Goal: Information Seeking & Learning: Compare options

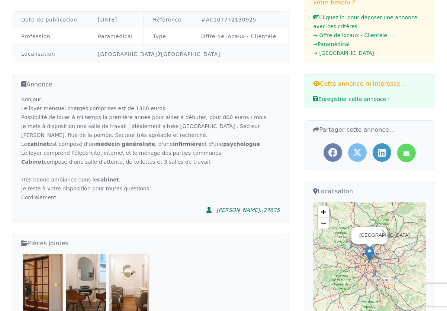
scroll to position [91, 0]
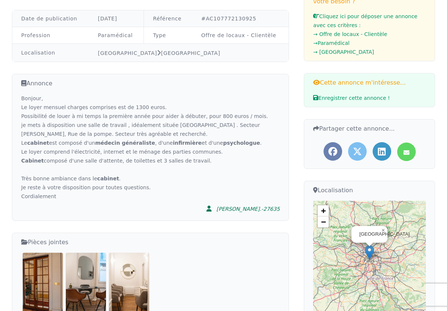
click at [40, 261] on img at bounding box center [43, 283] width 40 height 60
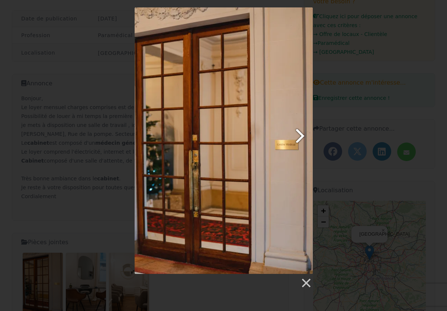
click at [302, 134] on link at bounding box center [255, 140] width 114 height 267
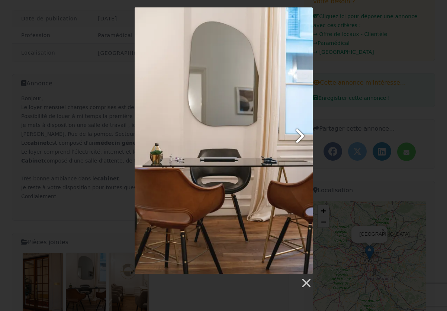
click at [302, 134] on link at bounding box center [255, 140] width 114 height 267
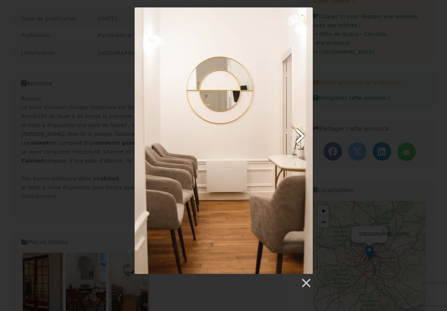
click at [302, 134] on link at bounding box center [255, 140] width 114 height 267
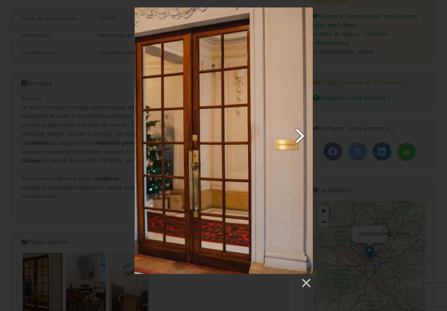
click at [302, 134] on link at bounding box center [255, 140] width 114 height 267
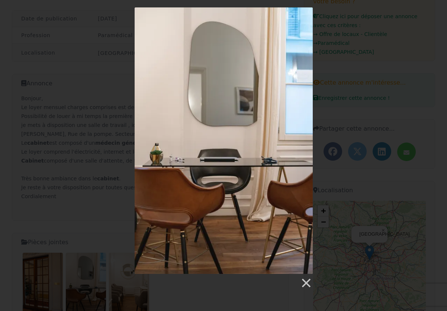
click at [426, 72] on div at bounding box center [223, 148] width 447 height 282
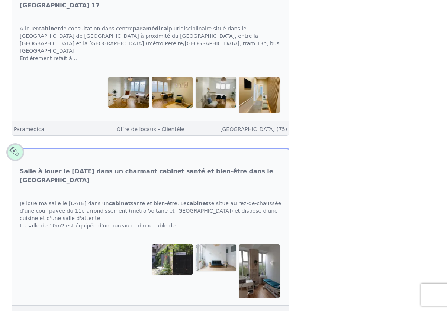
scroll to position [806, 0]
click at [188, 10] on link "Salle de consultation à louer dans cabinet médical/paramédical [GEOGRAPHIC_DATA…" at bounding box center [150, 2] width 261 height 18
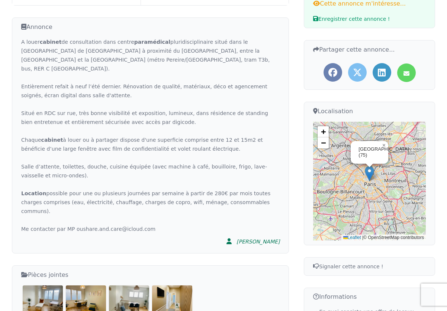
scroll to position [185, 0]
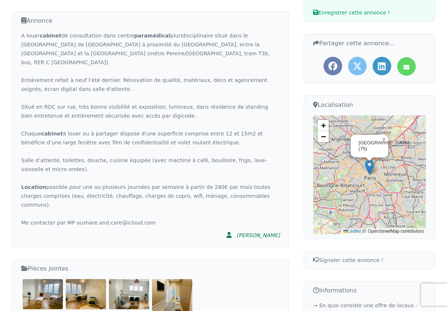
click at [37, 279] on img at bounding box center [43, 294] width 40 height 30
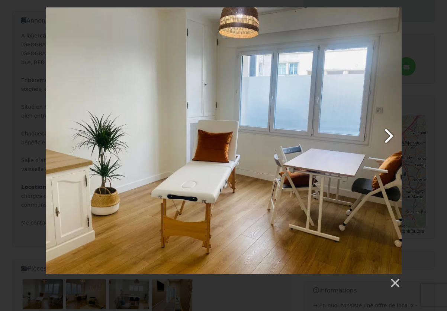
click at [387, 133] on link at bounding box center [286, 140] width 227 height 267
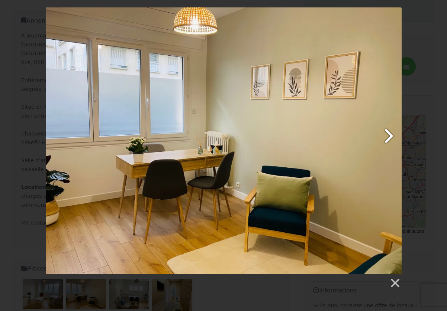
click at [387, 133] on link at bounding box center [286, 140] width 227 height 267
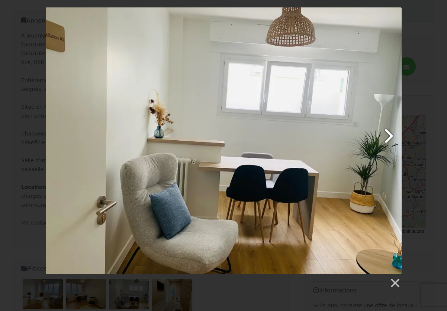
click at [387, 133] on link at bounding box center [286, 140] width 227 height 267
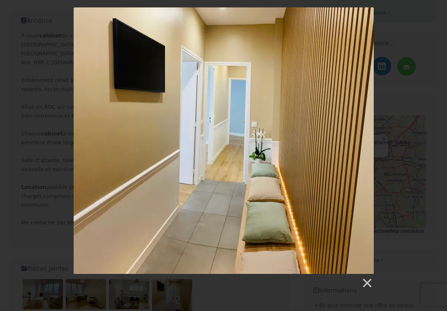
click at [387, 133] on div at bounding box center [223, 148] width 447 height 282
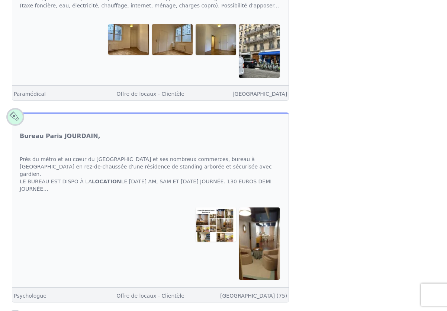
scroll to position [438, 0]
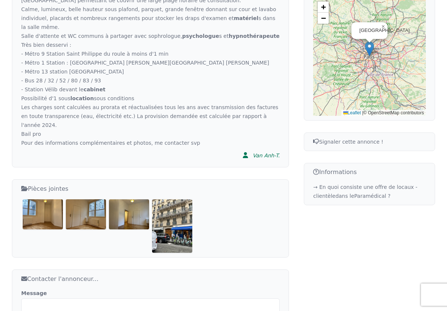
scroll to position [295, 0]
click at [51, 199] on img at bounding box center [43, 214] width 40 height 30
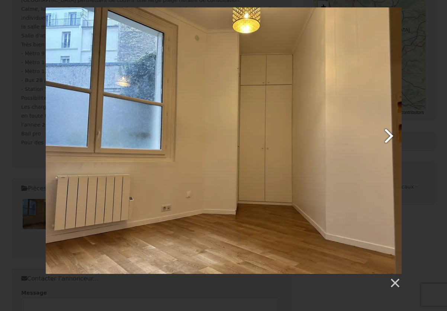
click at [387, 134] on link at bounding box center [286, 140] width 227 height 267
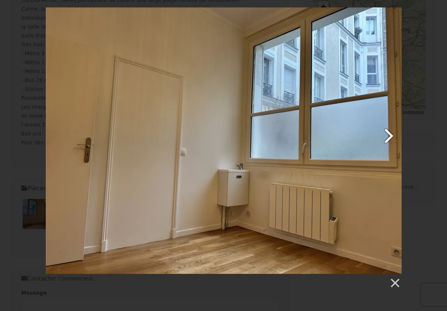
click at [387, 134] on link at bounding box center [286, 140] width 227 height 267
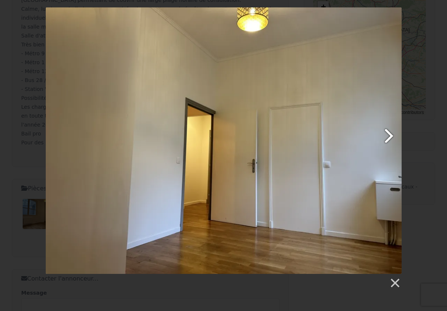
click at [387, 134] on link at bounding box center [286, 140] width 227 height 267
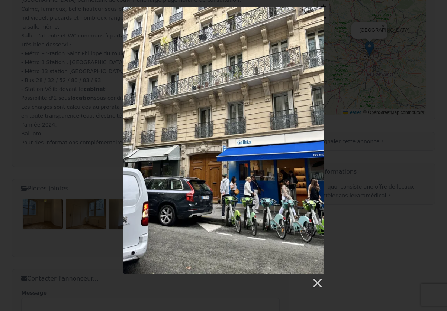
click at [392, 206] on div at bounding box center [223, 148] width 447 height 282
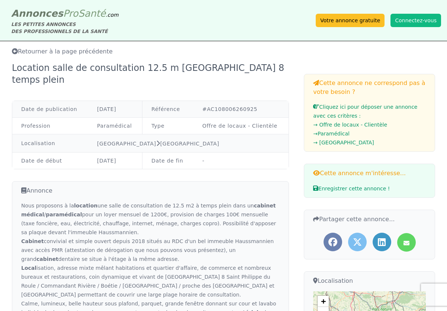
scroll to position [0, 0]
